Goal: Task Accomplishment & Management: Manage account settings

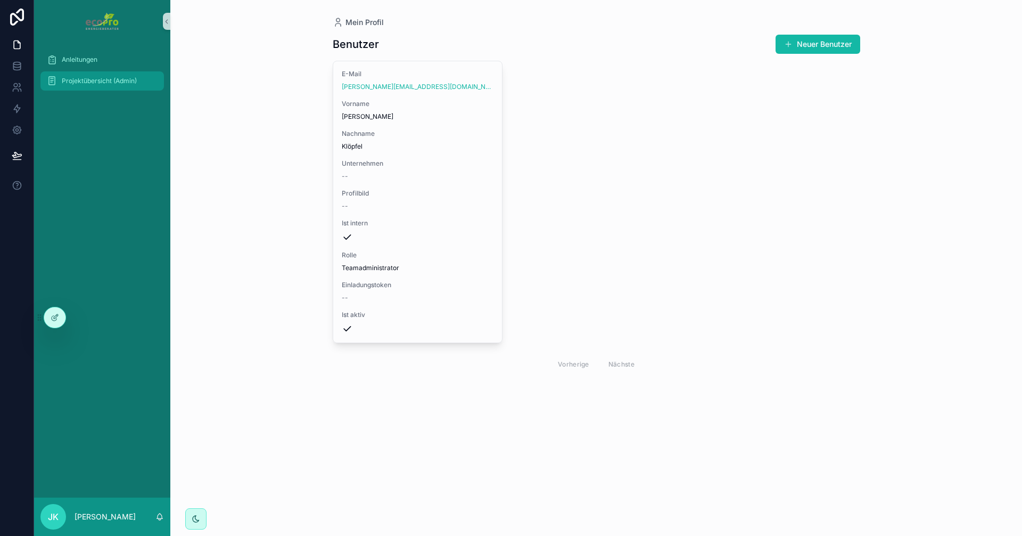
click at [87, 79] on font "Projektübersicht (Admin)" at bounding box center [99, 81] width 75 height 8
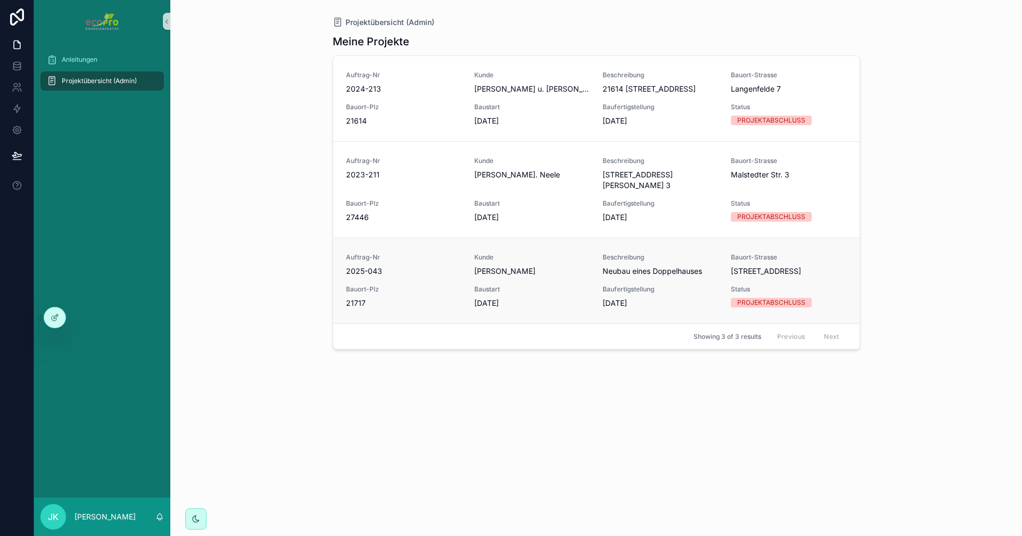
click at [428, 286] on span "Bauort-Plz" at bounding box center [404, 289] width 116 height 9
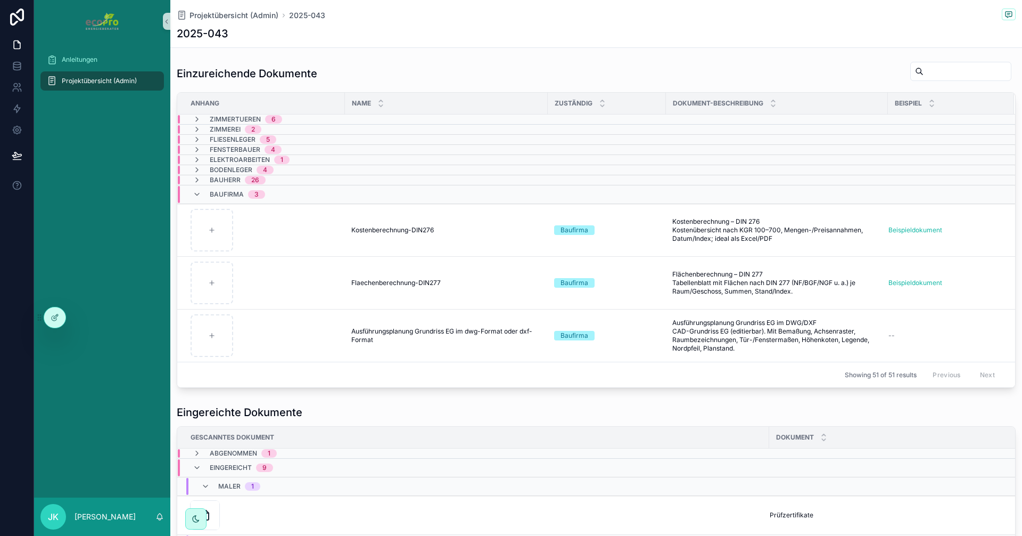
scroll to position [692, 0]
click at [198, 195] on icon "scrollbarer Inhalt" at bounding box center [197, 195] width 9 height 9
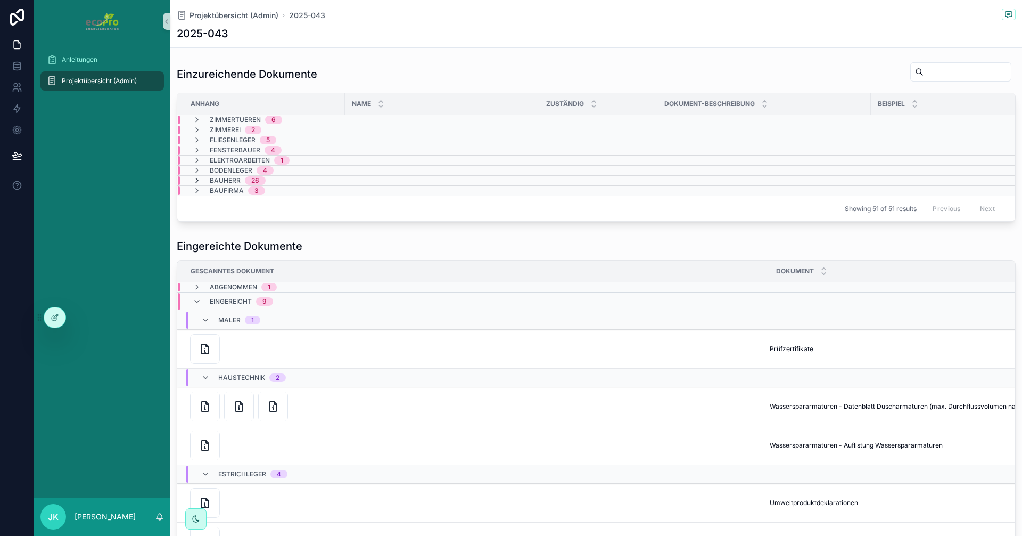
click at [198, 179] on icon "scrollbarer Inhalt" at bounding box center [197, 180] width 9 height 9
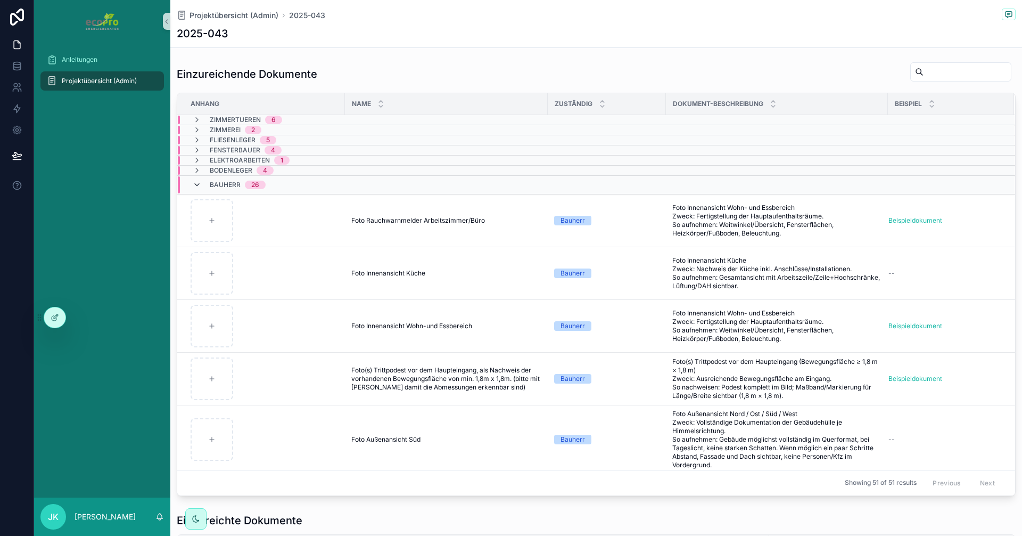
click at [194, 184] on icon "scrollbarer Inhalt" at bounding box center [197, 185] width 9 height 9
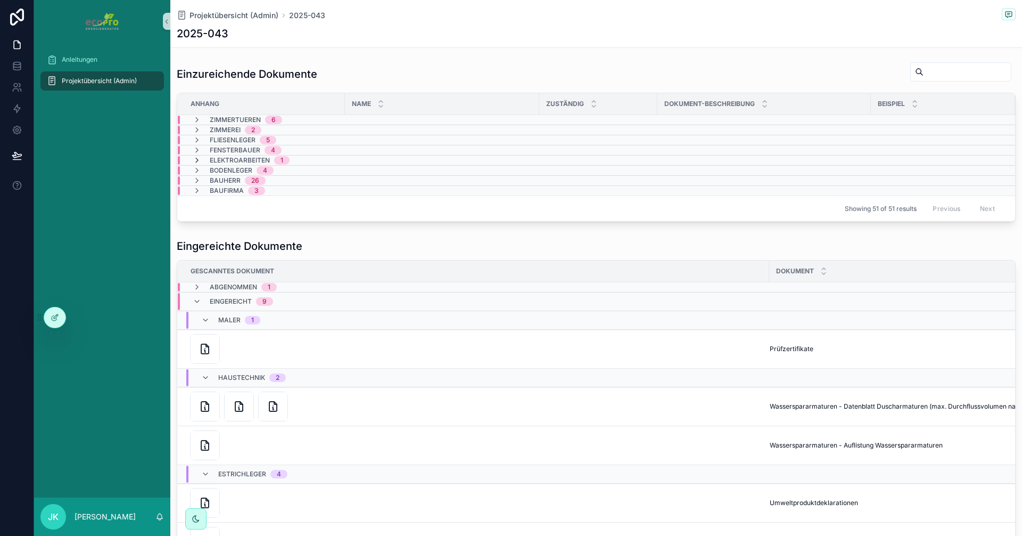
click at [195, 161] on icon "scrollbarer Inhalt" at bounding box center [197, 160] width 9 height 9
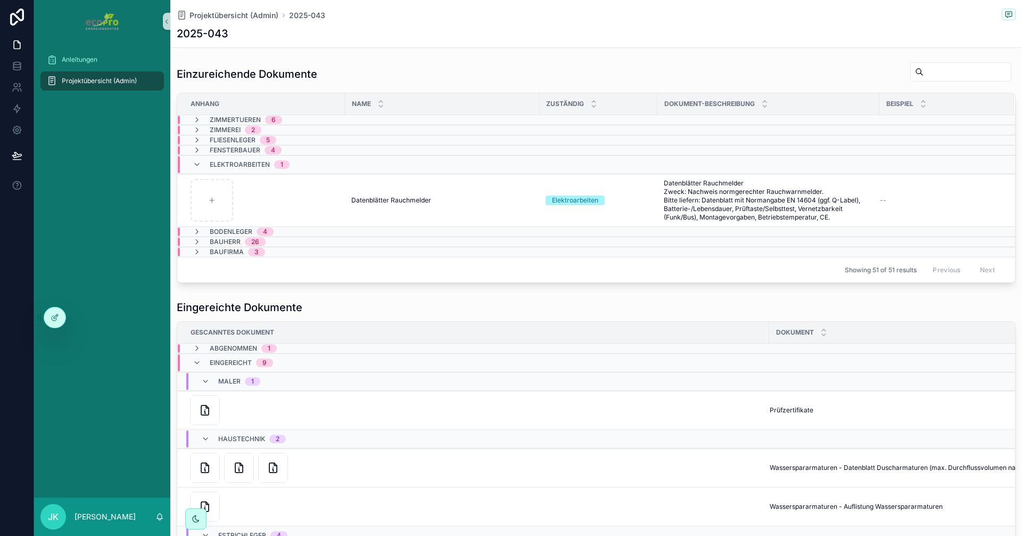
click at [195, 161] on icon "scrollbarer Inhalt" at bounding box center [197, 164] width 9 height 9
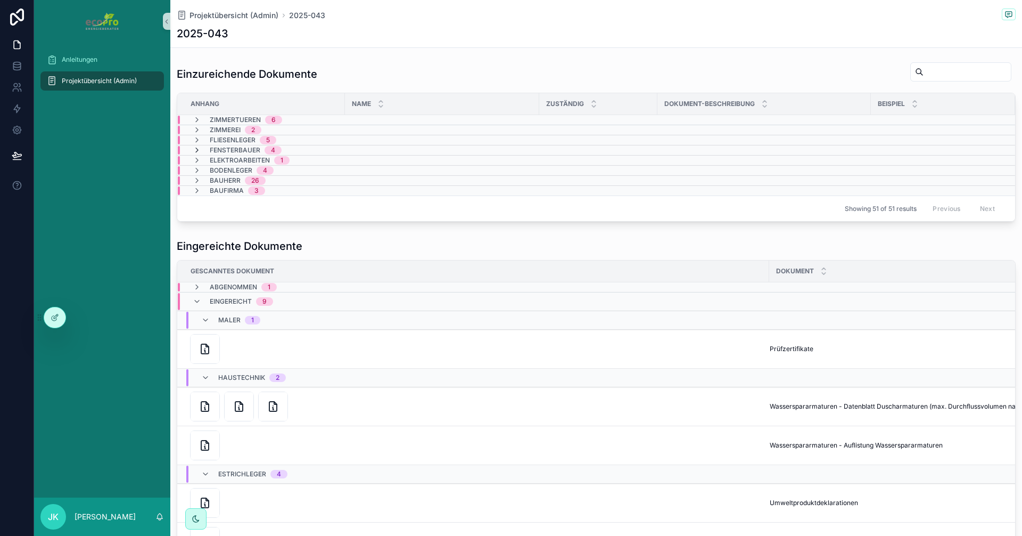
click at [197, 151] on icon "scrollbarer Inhalt" at bounding box center [197, 150] width 9 height 9
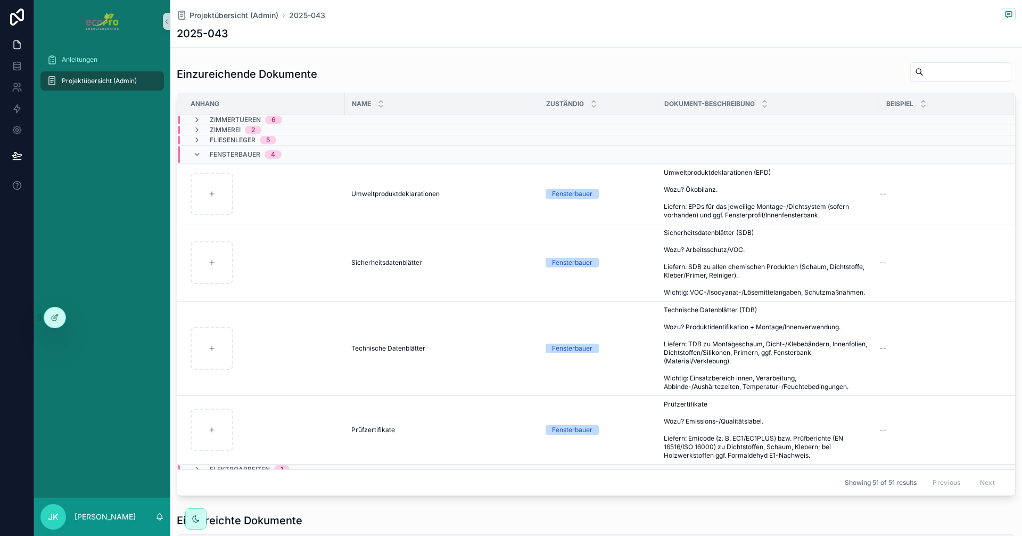
click at [197, 151] on icon "scrollbarer Inhalt" at bounding box center [197, 154] width 9 height 9
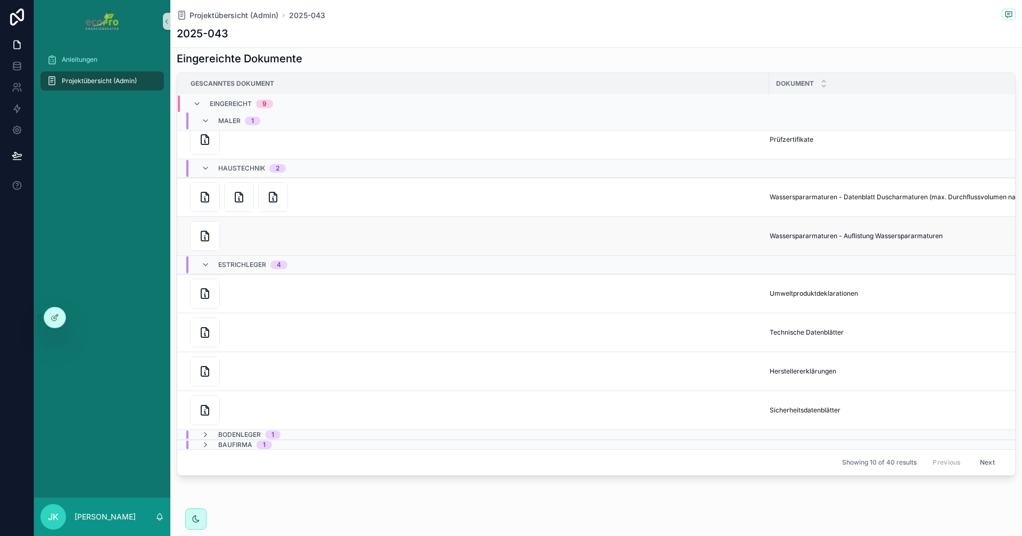
scroll to position [892, 0]
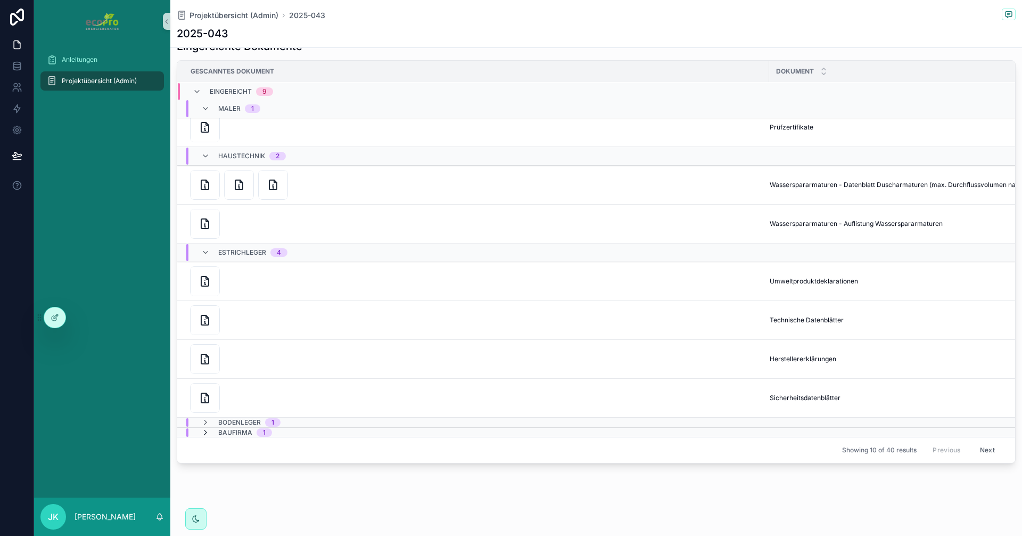
click at [206, 428] on icon "scrollbarer Inhalt" at bounding box center [205, 432] width 9 height 9
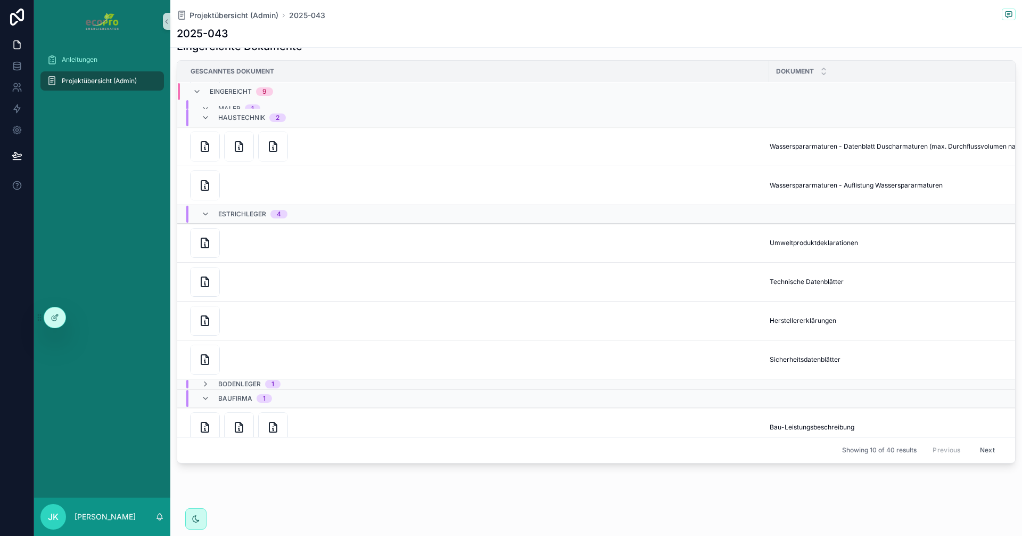
scroll to position [77, 0]
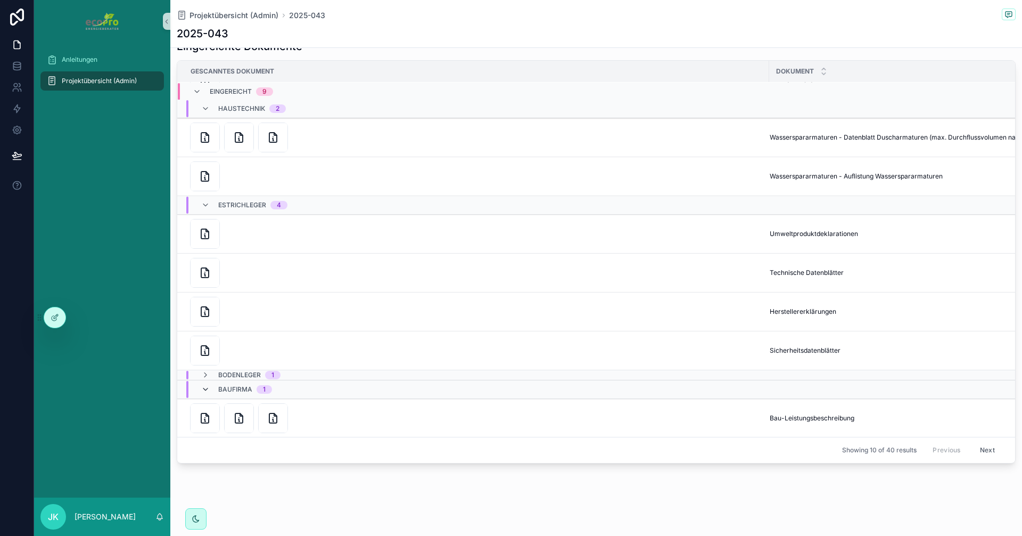
click at [208, 385] on icon "scrollbarer Inhalt" at bounding box center [205, 389] width 9 height 9
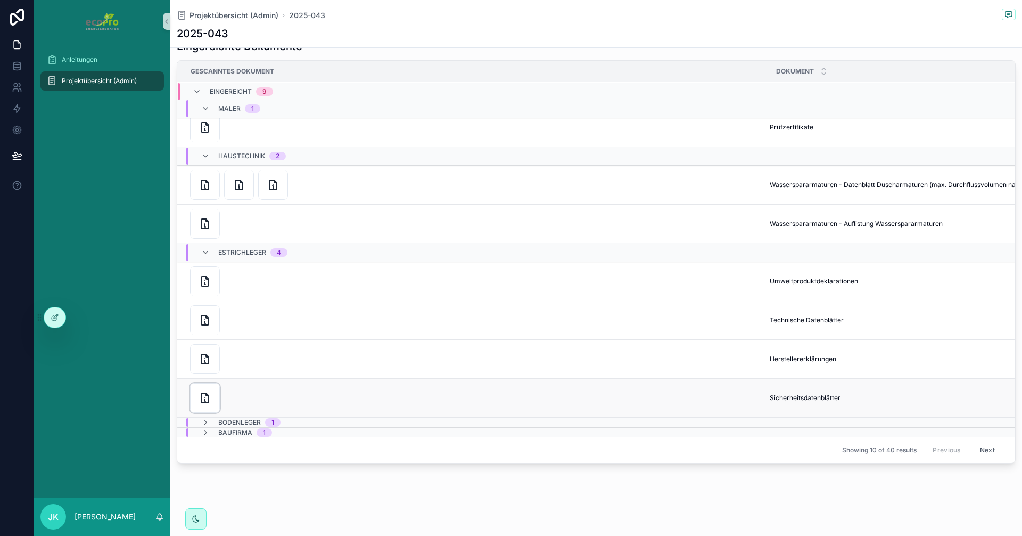
scroll to position [30, 0]
click at [206, 418] on icon "scrollbarer Inhalt" at bounding box center [205, 422] width 9 height 9
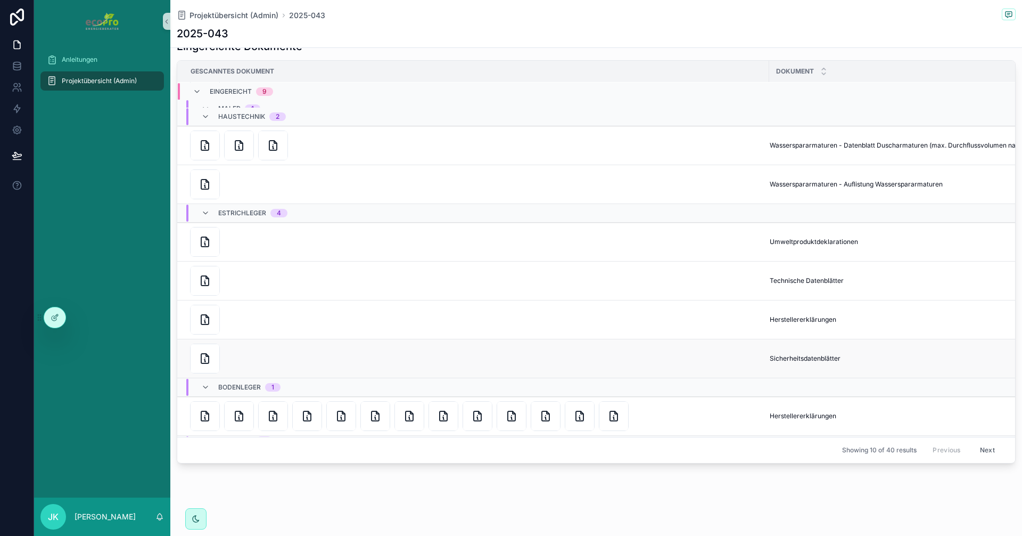
scroll to position [77, 0]
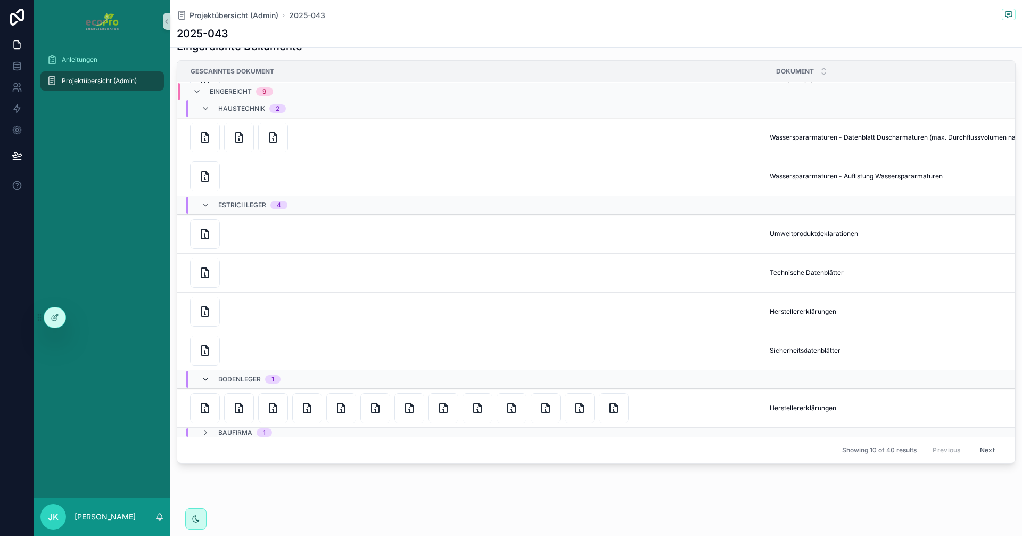
click at [204, 375] on icon "scrollbarer Inhalt" at bounding box center [205, 379] width 9 height 9
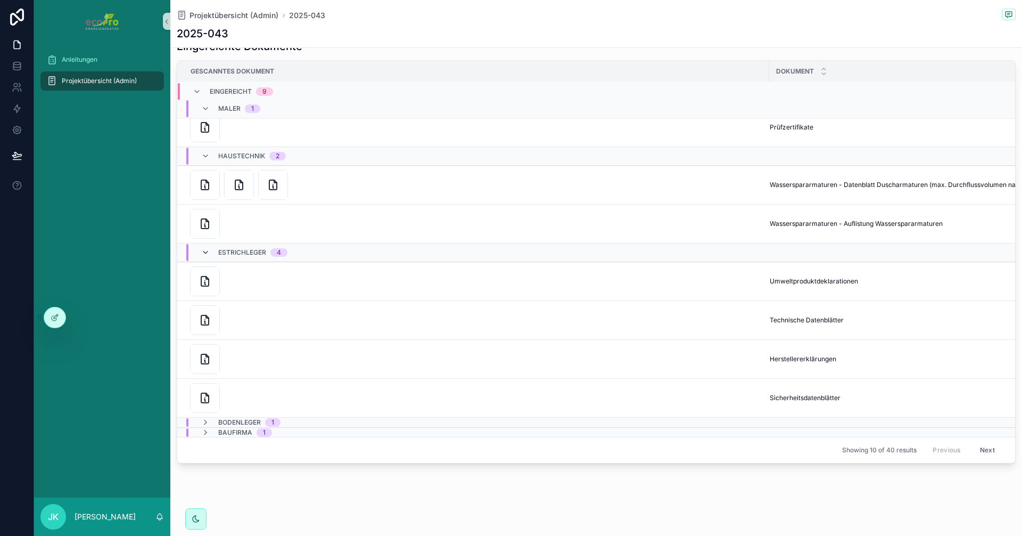
click at [203, 248] on icon "scrollbarer Inhalt" at bounding box center [205, 252] width 9 height 9
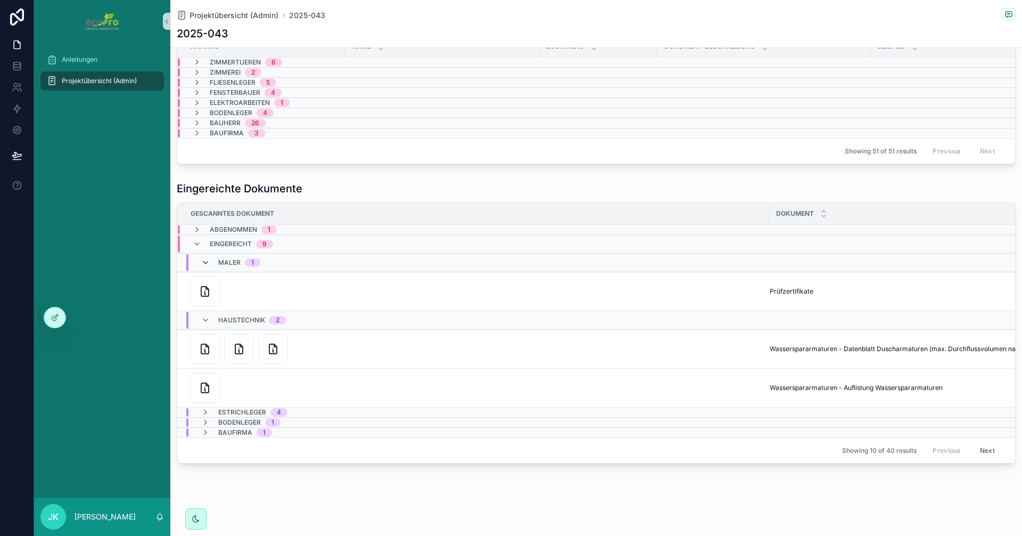
click at [201, 258] on icon "scrollbarer Inhalt" at bounding box center [205, 262] width 9 height 9
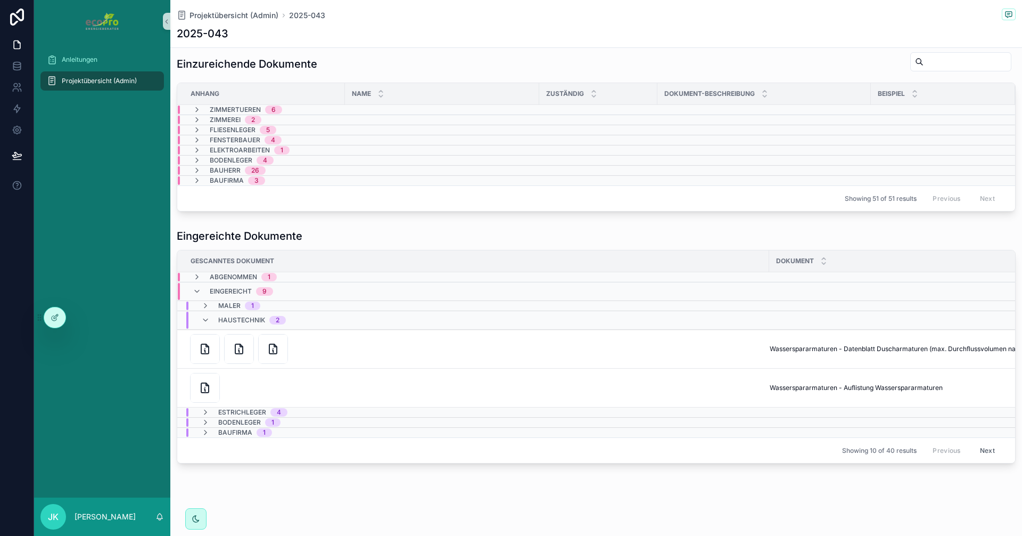
scroll to position [710, 0]
click at [206, 316] on icon "scrollbarer Inhalt" at bounding box center [205, 320] width 9 height 9
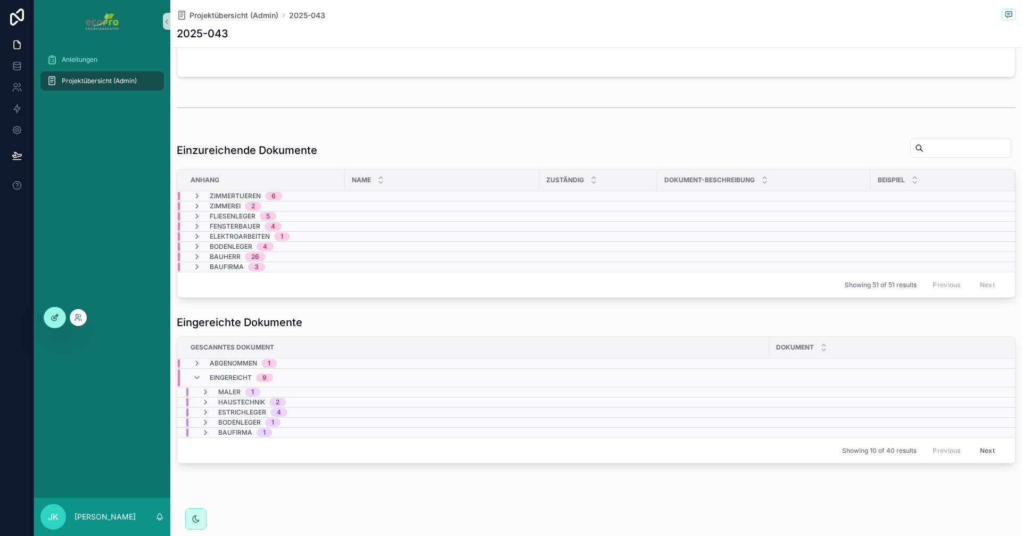
click at [50, 321] on div at bounding box center [54, 317] width 21 height 20
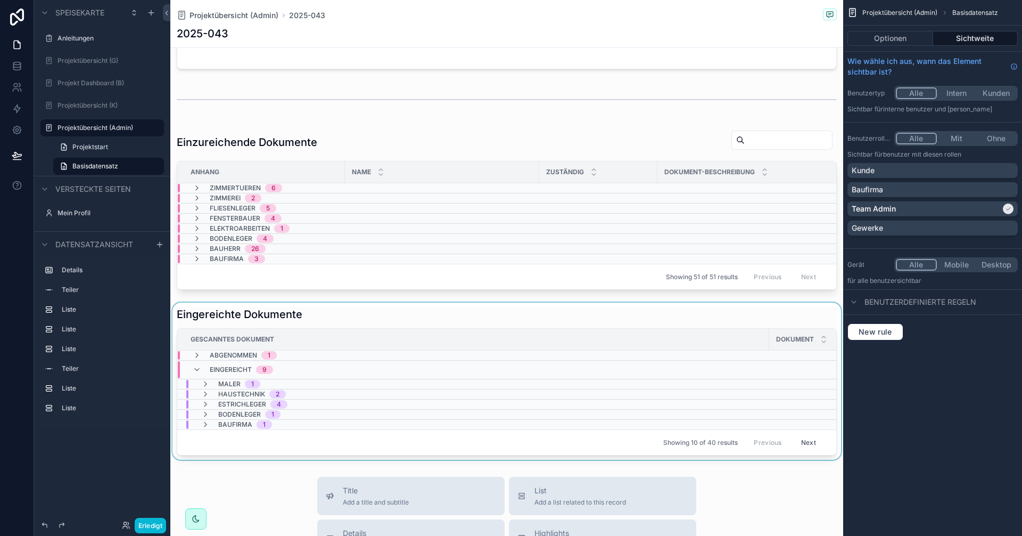
click at [303, 332] on div "scrollbarer Inhalt" at bounding box center [506, 380] width 673 height 157
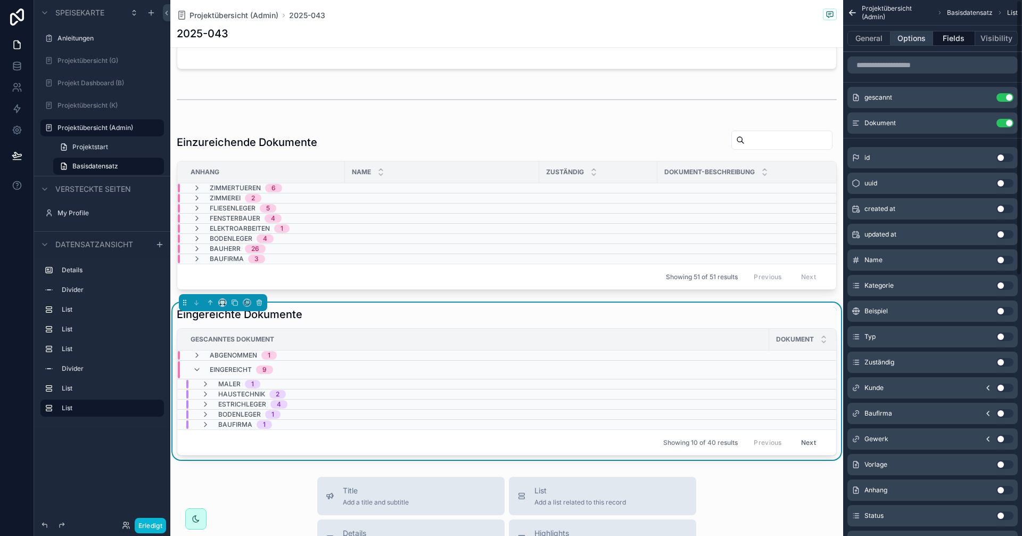
click at [906, 44] on button "Options" at bounding box center [912, 38] width 43 height 15
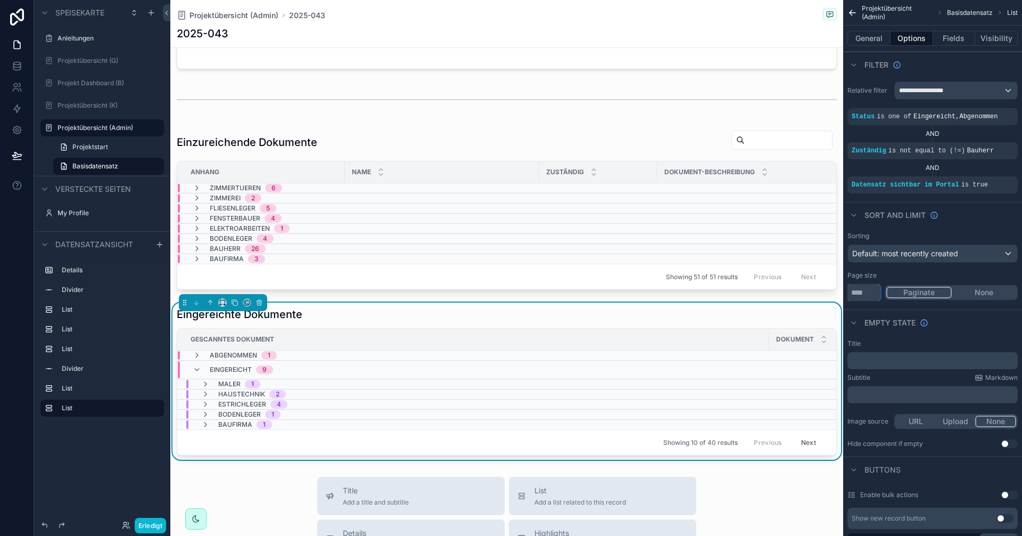
click at [864, 289] on input "**" at bounding box center [864, 292] width 33 height 17
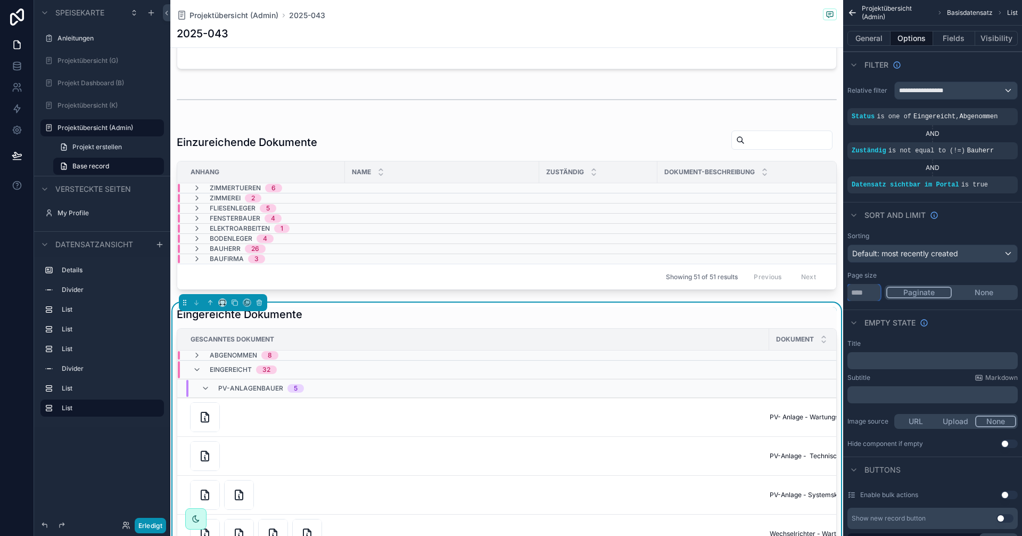
type input "***"
click at [144, 525] on font "Erledigt" at bounding box center [150, 525] width 24 height 8
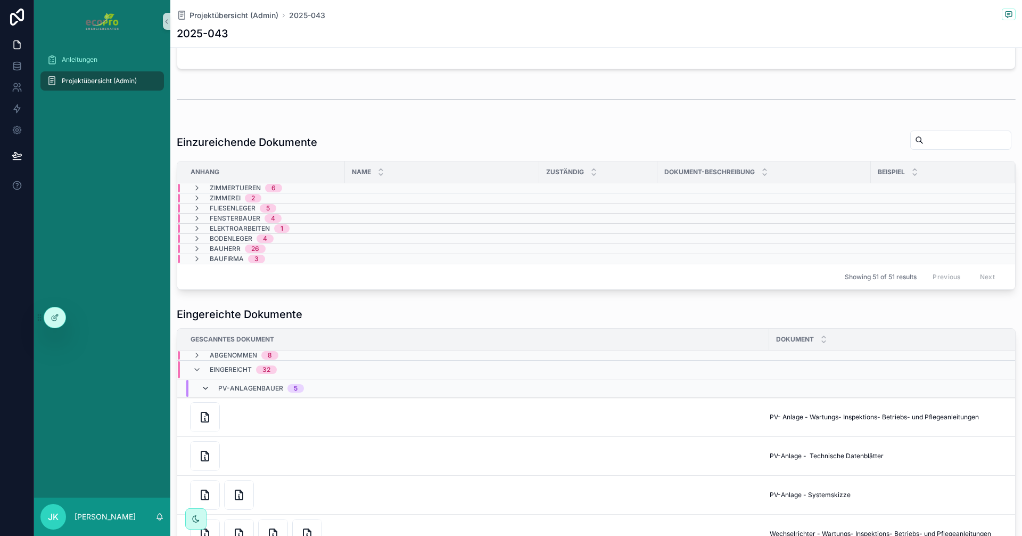
click at [202, 387] on icon "scrollbarer Inhalt" at bounding box center [205, 388] width 9 height 9
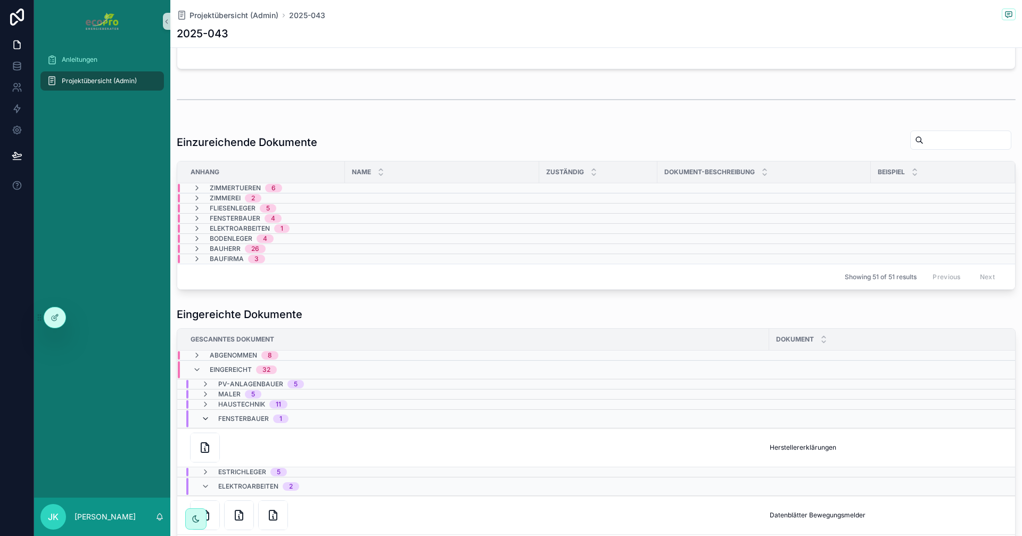
click at [204, 420] on icon "scrollbarer Inhalt" at bounding box center [205, 418] width 9 height 9
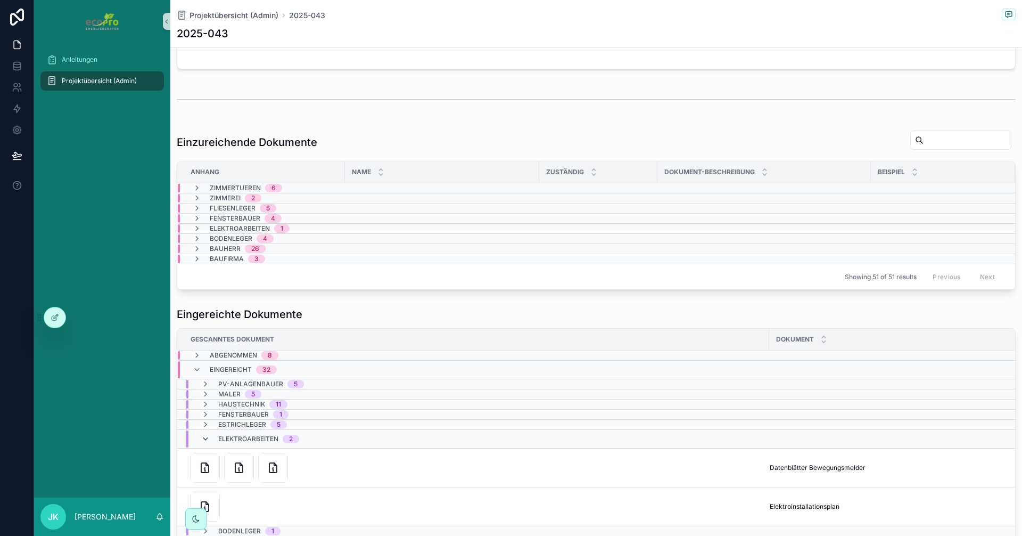
click at [206, 436] on icon "scrollbarer Inhalt" at bounding box center [205, 439] width 9 height 9
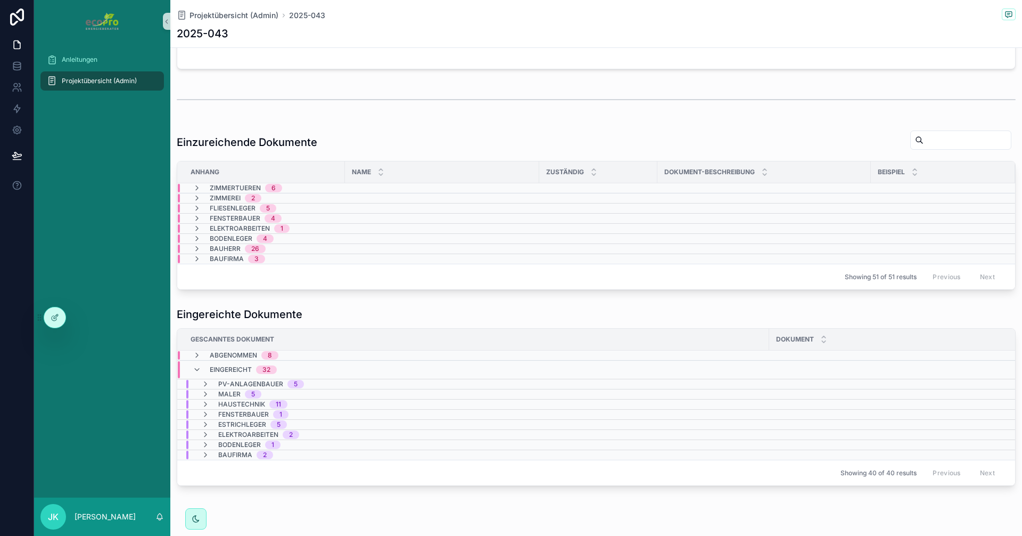
scroll to position [654, 0]
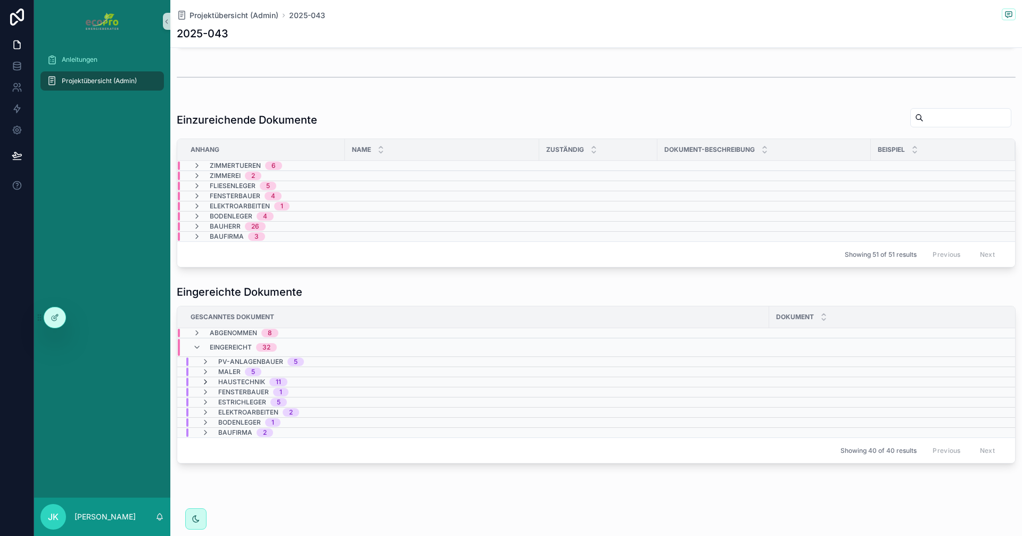
click at [204, 378] on icon "scrollbarer Inhalt" at bounding box center [205, 382] width 9 height 9
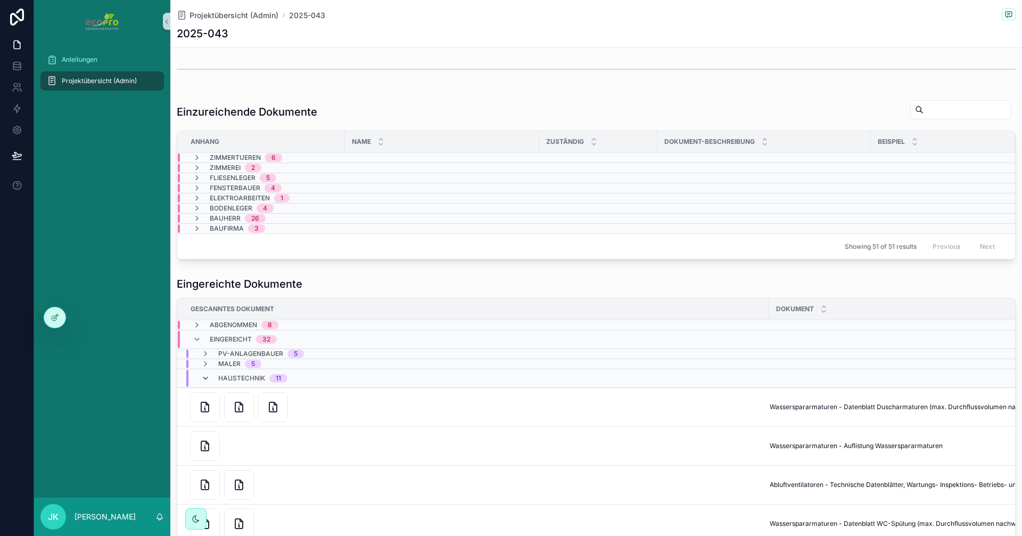
click at [206, 375] on icon "scrollbarer Inhalt" at bounding box center [205, 378] width 9 height 9
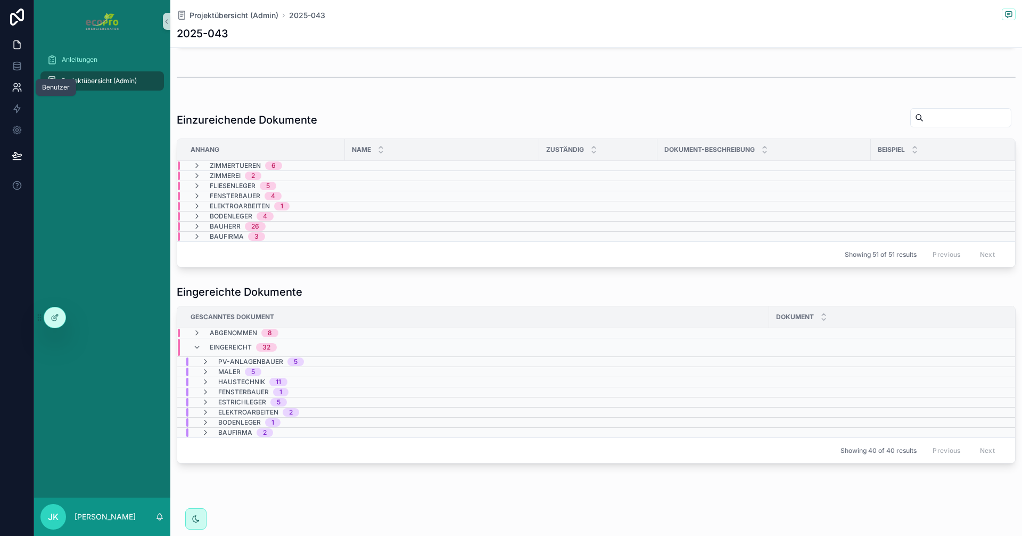
click at [17, 91] on icon at bounding box center [17, 87] width 11 height 11
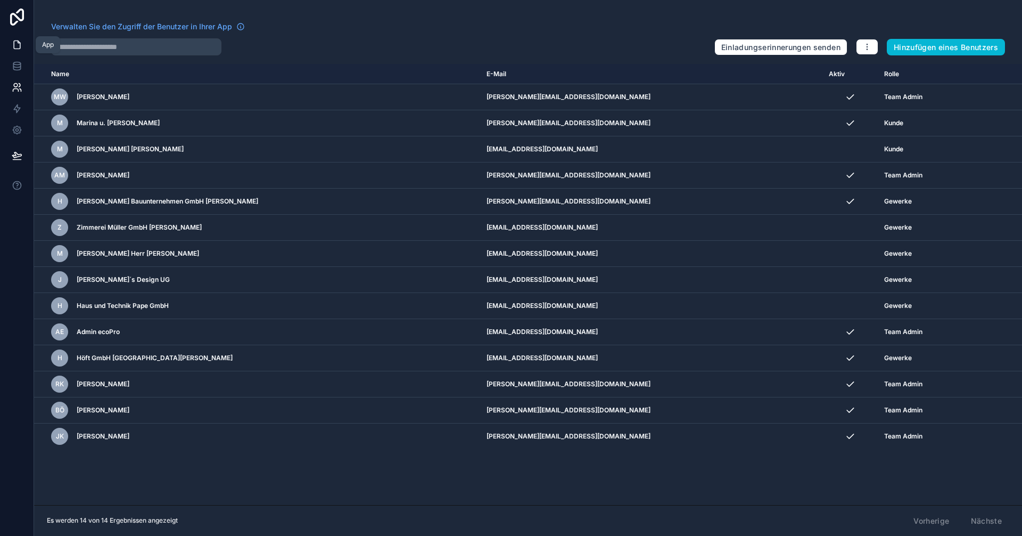
click at [12, 42] on icon at bounding box center [17, 44] width 11 height 11
